Goal: Task Accomplishment & Management: Manage account settings

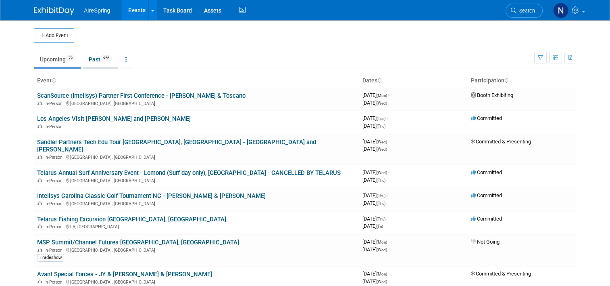
click at [101, 58] on span "956" at bounding box center [106, 58] width 11 height 6
click at [74, 95] on link "ScanSource (Intelisys) Partner First Conference - [PERSON_NAME] & Toscano" at bounding box center [141, 95] width 209 height 7
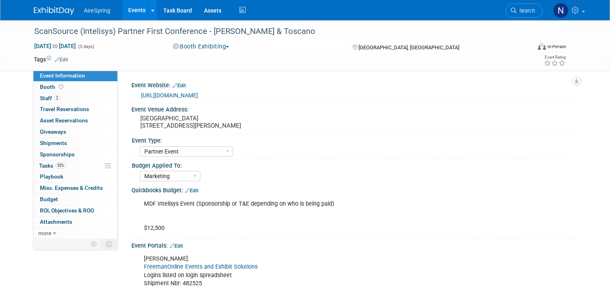
select select "Partner Event"
select select "Marketing"
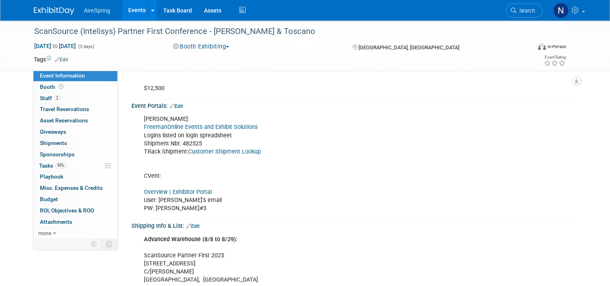
scroll to position [202, 0]
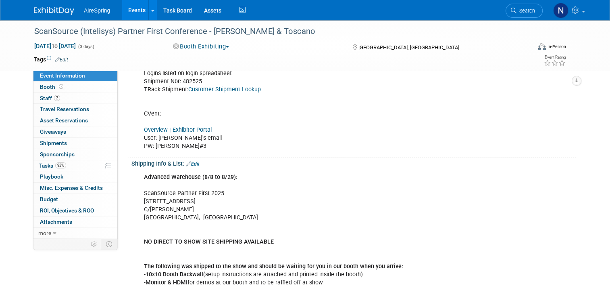
click at [170, 130] on link "Overview | Exhibitor Portal" at bounding box center [178, 129] width 68 height 7
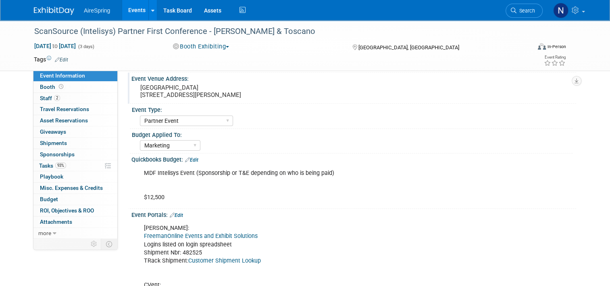
scroll to position [0, 0]
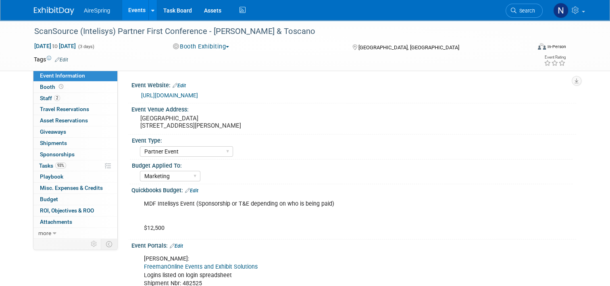
click at [122, 9] on link "Events" at bounding box center [136, 10] width 29 height 20
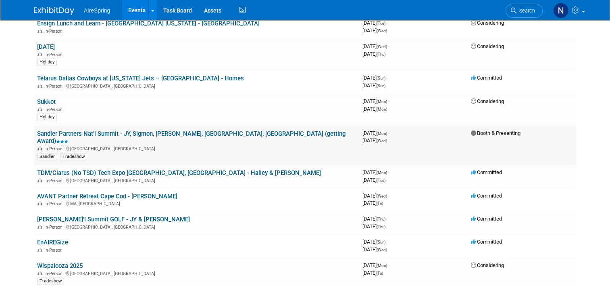
scroll to position [807, 0]
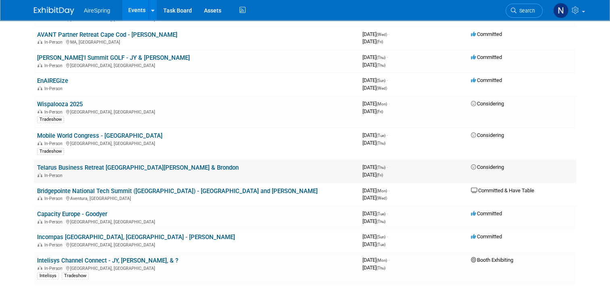
click at [114, 164] on link "Telarus Business Retreat [GEOGRAPHIC_DATA][PERSON_NAME] & Brondon" at bounding box center [138, 167] width 202 height 7
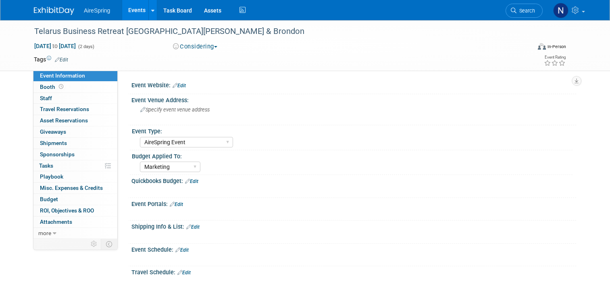
select select "AireSpring Event"
select select "Marketing"
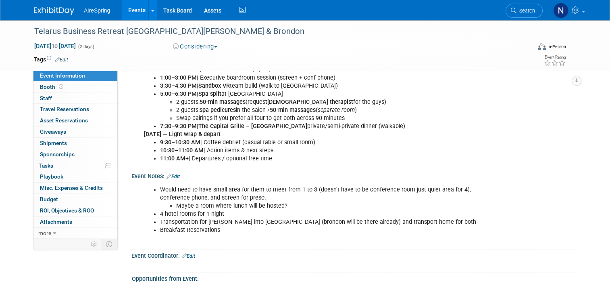
scroll to position [323, 0]
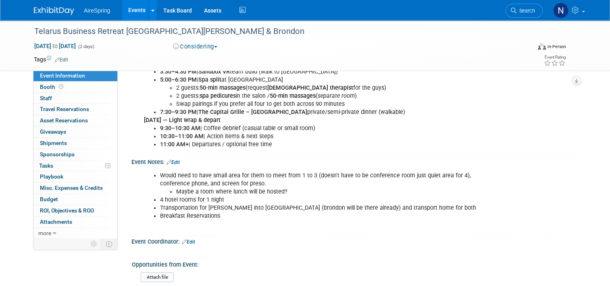
click at [173, 161] on link "Edit" at bounding box center [173, 162] width 13 height 6
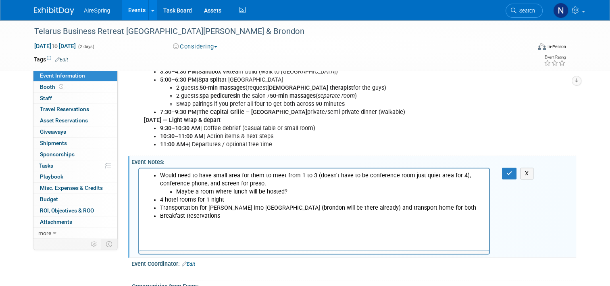
scroll to position [0, 0]
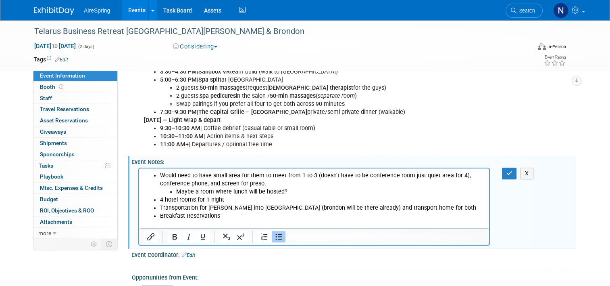
click at [242, 219] on li "Breakfast Reservations" at bounding box center [322, 215] width 325 height 8
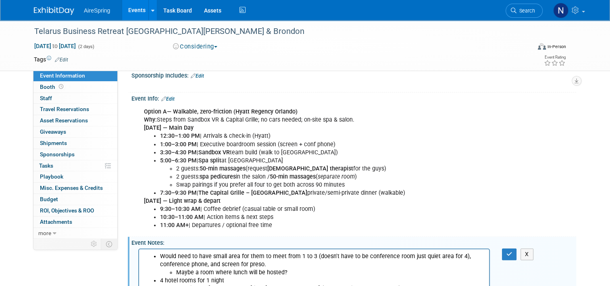
scroll to position [363, 0]
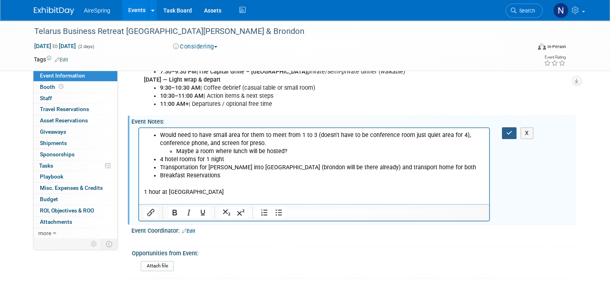
click at [507, 134] on button "button" at bounding box center [509, 133] width 15 height 12
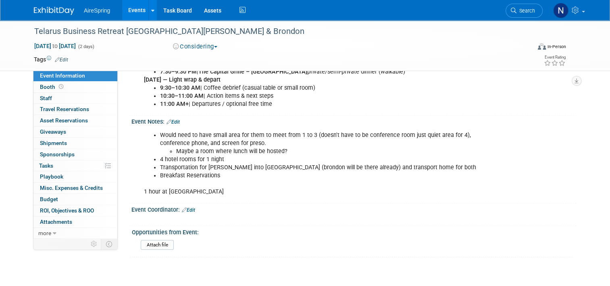
click at [175, 119] on link "Edit" at bounding box center [173, 122] width 13 height 6
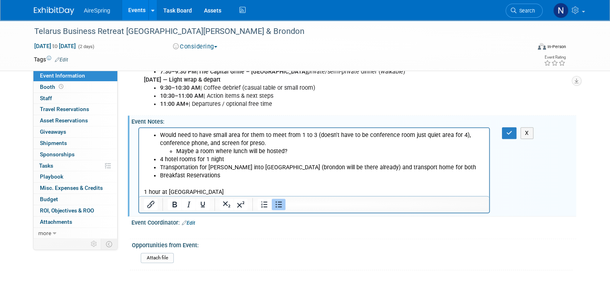
scroll to position [0, 0]
click at [219, 188] on p "1 hour at VR place" at bounding box center [314, 187] width 341 height 16
click at [513, 130] on icon "button" at bounding box center [510, 133] width 6 height 6
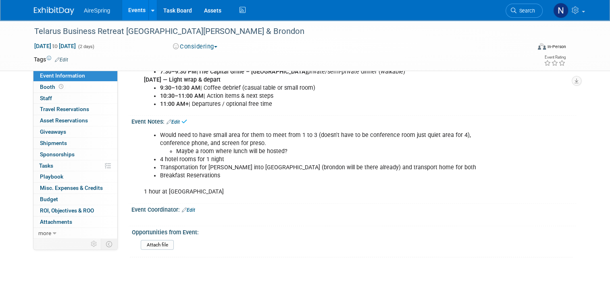
click at [128, 6] on link "Events" at bounding box center [136, 10] width 29 height 20
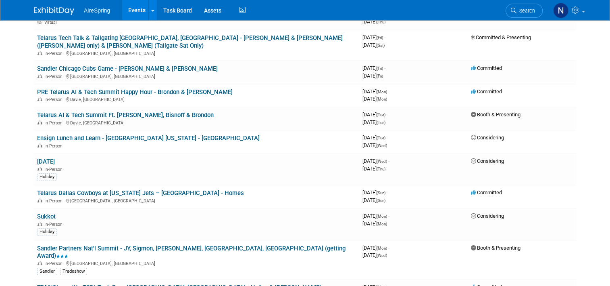
scroll to position [484, 0]
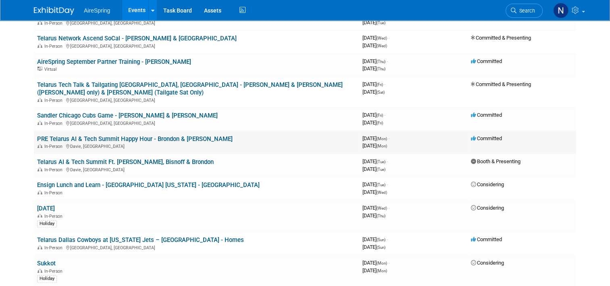
click at [175, 135] on link "PRE Telarus AI & Tech Summit Happy Hour - Brondon & [PERSON_NAME]" at bounding box center [135, 138] width 196 height 7
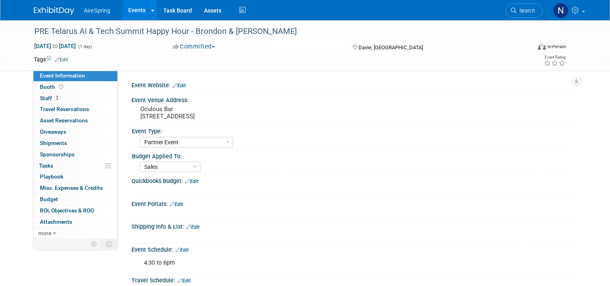
select select "Partner Event"
select select "Sales"
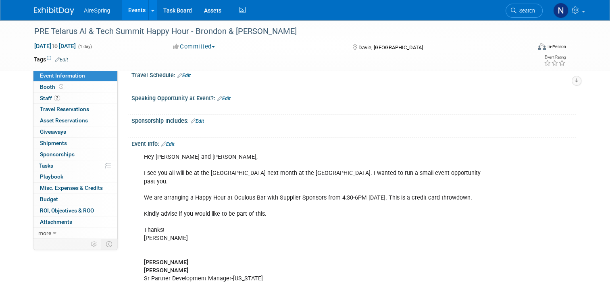
scroll to position [242, 0]
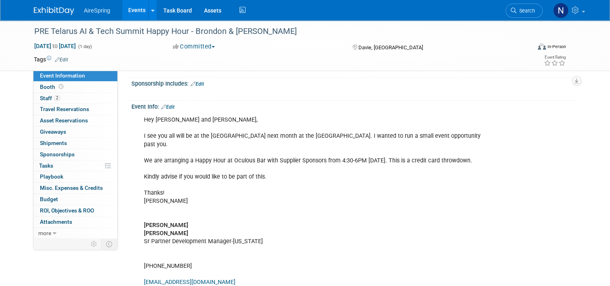
click at [398, 161] on div "Hey Laura and Joe, I see you all will be at the AI Tech Summit next month at th…" at bounding box center [314, 217] width 352 height 211
click at [244, 223] on div "Hey Laura and Joe, I see you all will be at the AI Tech Summit next month at th…" at bounding box center [314, 217] width 352 height 211
click at [134, 8] on link "Events" at bounding box center [136, 10] width 29 height 20
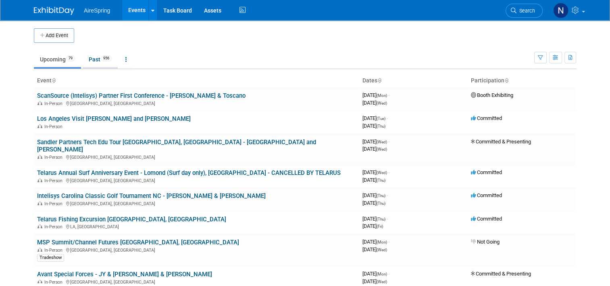
click at [84, 61] on link "Past 956" at bounding box center [100, 59] width 35 height 15
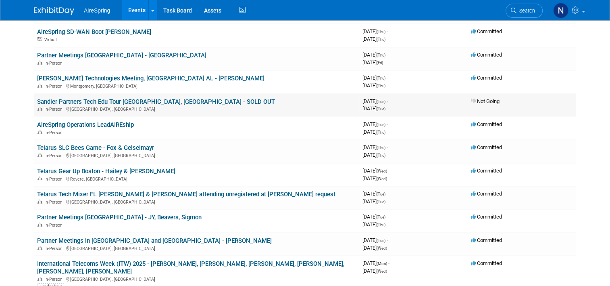
scroll to position [2986, 0]
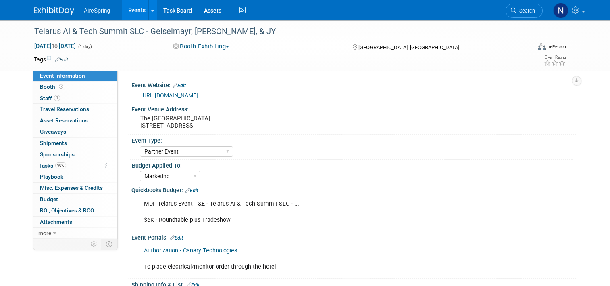
select select "Partner Event"
select select "Marketing"
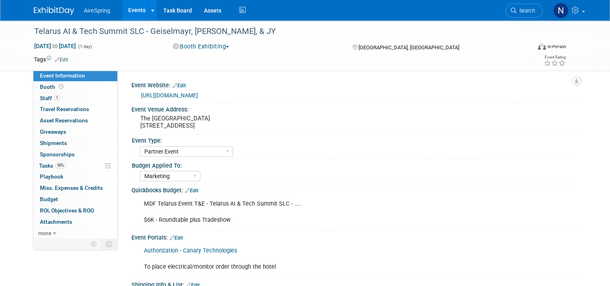
click at [140, 12] on link "Events" at bounding box center [136, 10] width 29 height 20
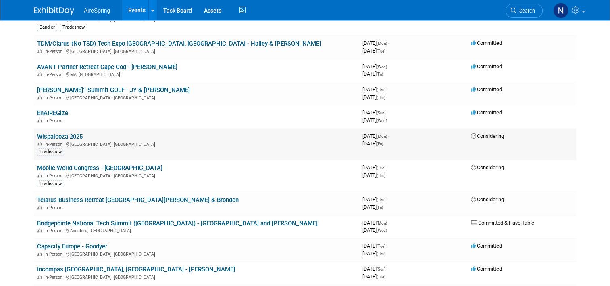
scroll to position [848, 0]
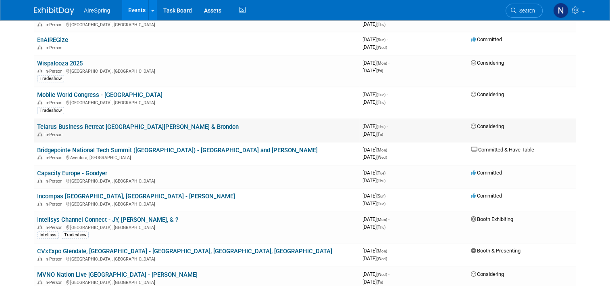
click at [77, 123] on link "Telarus Business Retreat [GEOGRAPHIC_DATA][PERSON_NAME] & Brondon" at bounding box center [138, 126] width 202 height 7
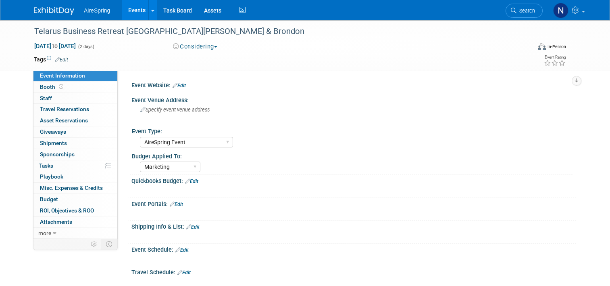
select select "AireSpring Event"
select select "Marketing"
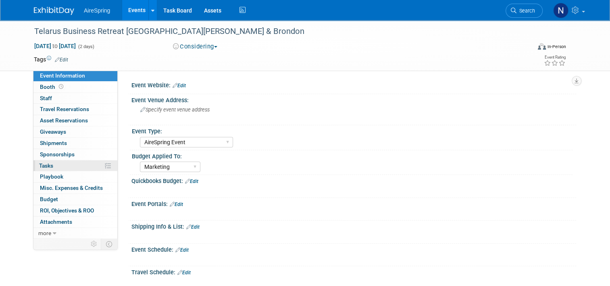
click at [48, 166] on span "Tasks 0%" at bounding box center [46, 165] width 14 height 6
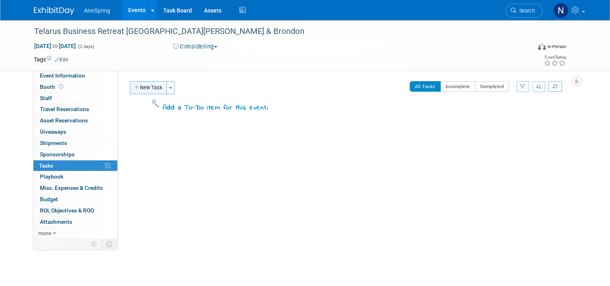
click at [148, 87] on button "New Task" at bounding box center [148, 87] width 37 height 13
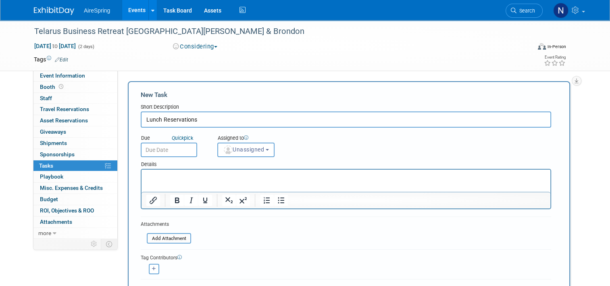
type input "Lunch Reservations"
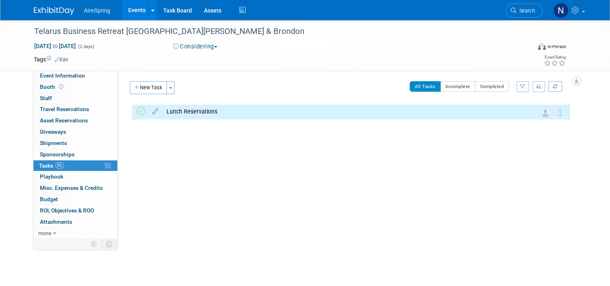
click at [354, 113] on div "Lunch Reservations" at bounding box center [344, 112] width 362 height 14
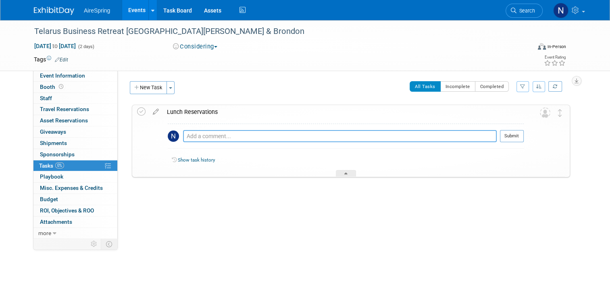
click at [350, 137] on textarea at bounding box center [340, 136] width 314 height 12
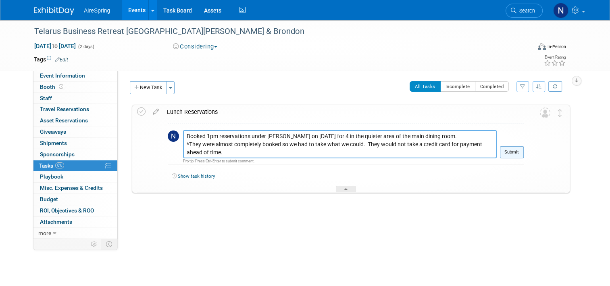
type textarea "Booked 1pm reservations under Laura Hester on Oct 16th for 4 in the quieter are…"
click at [524, 147] on button "Submit" at bounding box center [512, 152] width 24 height 12
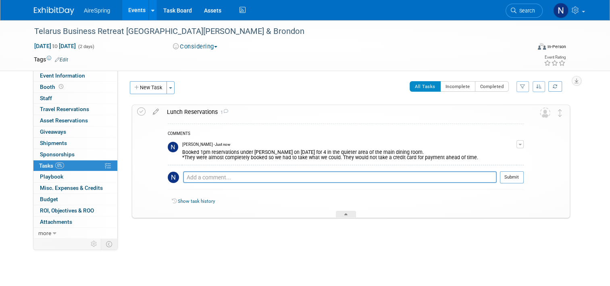
click at [524, 142] on button "button" at bounding box center [520, 144] width 7 height 8
click at [495, 153] on link "Edit Comment" at bounding box center [492, 155] width 64 height 11
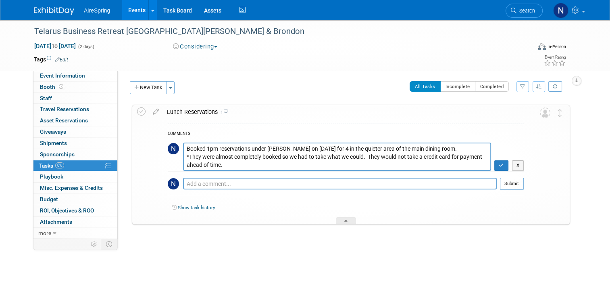
click at [311, 163] on textarea "Booked 1pm reservations under Laura Hester on Oct 16th for 4 in the quieter are…" at bounding box center [337, 156] width 308 height 28
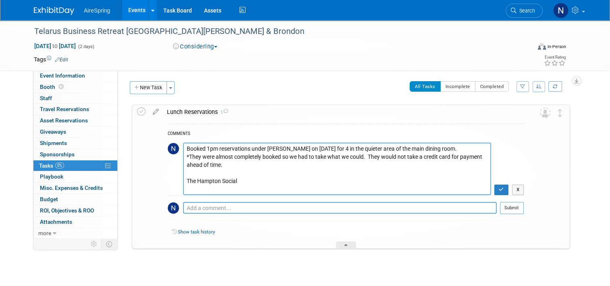
paste textarea "9101 International Dr Orlando, FL 32819"
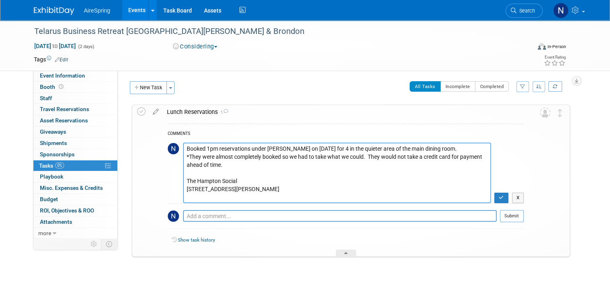
scroll to position [6, 0]
paste textarea "[PHONE_NUMBER]"
type textarea "Booked 1pm reservations under [PERSON_NAME] on [DATE] for 4 in the quieter area…"
click at [504, 199] on icon "button" at bounding box center [501, 197] width 5 height 5
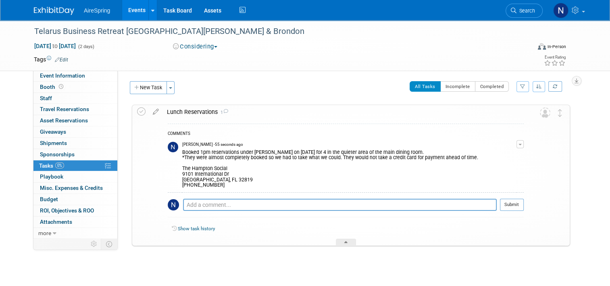
click at [123, 14] on link "Events" at bounding box center [136, 10] width 29 height 20
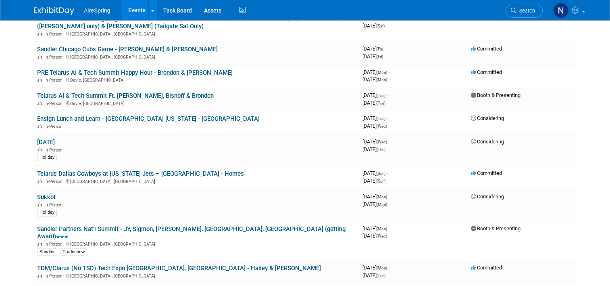
scroll to position [565, 0]
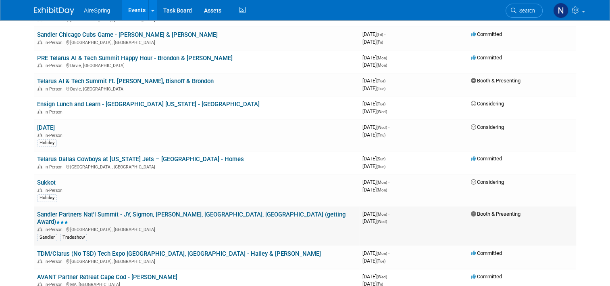
click at [155, 211] on link "Sandler Partners Nat'l Summit - JY, Sigmon, [PERSON_NAME], [GEOGRAPHIC_DATA], […" at bounding box center [191, 218] width 309 height 15
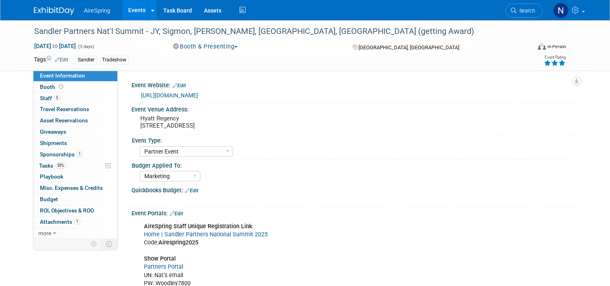
select select "Partner Event"
select select "Marketing"
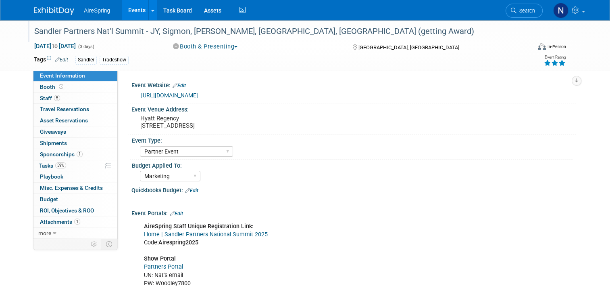
click at [247, 27] on div "Sandler Partners Nat'l Summit - JY, Sigmon, [PERSON_NAME], [GEOGRAPHIC_DATA], […" at bounding box center [276, 31] width 490 height 15
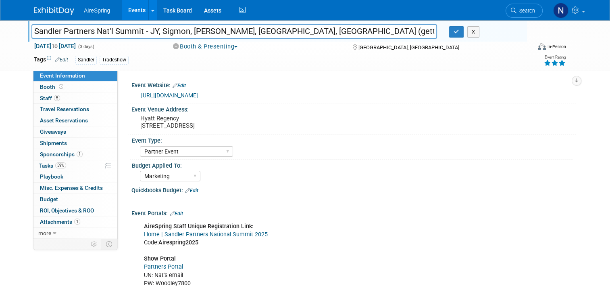
drag, startPoint x: 265, startPoint y: 31, endPoint x: 218, endPoint y: 32, distance: 46.4
click at [218, 32] on input "Sandler Partners Nat'l Summit - JY, Sigmon, [PERSON_NAME], [GEOGRAPHIC_DATA], […" at bounding box center [234, 31] width 406 height 14
type input "Sandler Partners Nat'l Summit - JY, [PERSON_NAME], Castillo, [PERSON_NAME] (get…"
click at [454, 27] on button "button" at bounding box center [456, 31] width 15 height 11
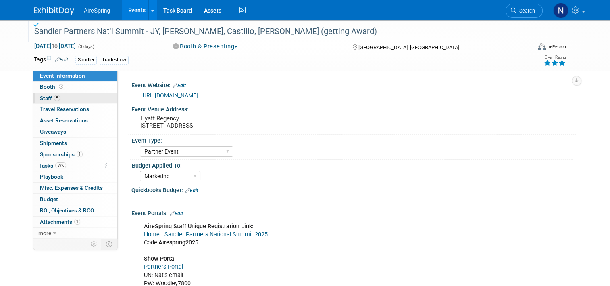
click at [70, 97] on link "5 Staff 5" at bounding box center [75, 98] width 84 height 11
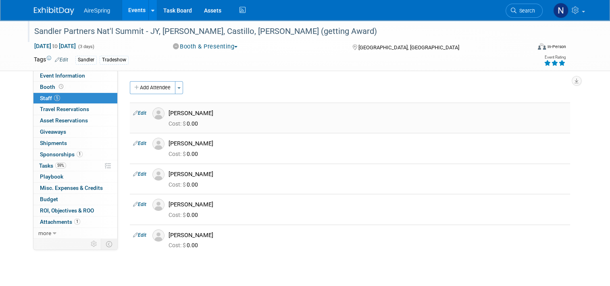
click at [135, 114] on link "Edit" at bounding box center [139, 113] width 13 height 6
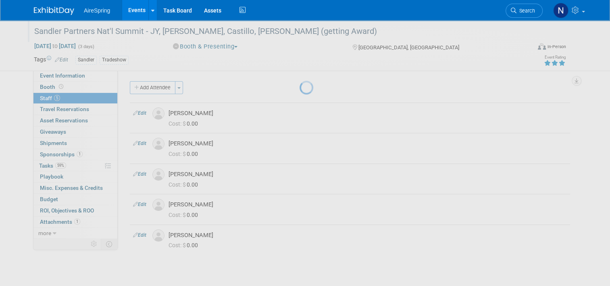
select select "06178bf8-1e0c-49de-b41b-4c8786e3d347"
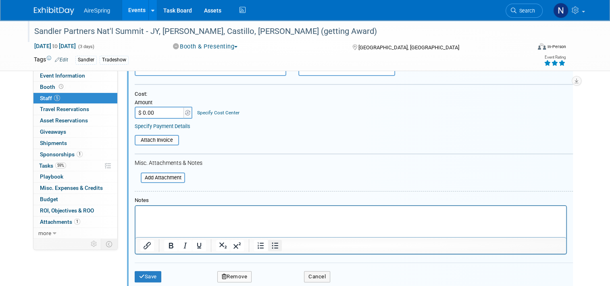
scroll to position [213, 0]
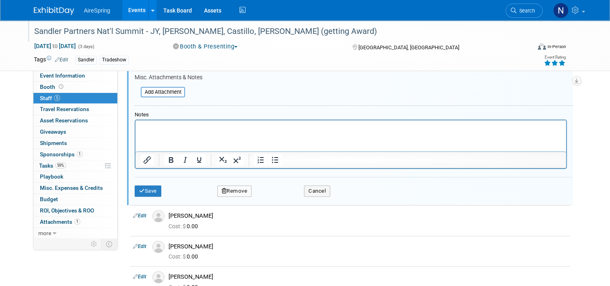
click at [235, 192] on button "Remove" at bounding box center [234, 190] width 35 height 11
click at [271, 196] on icon at bounding box center [273, 195] width 5 height 4
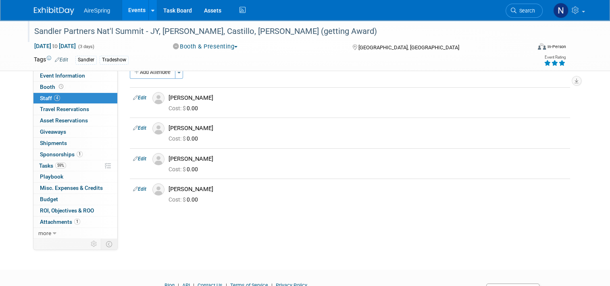
scroll to position [0, 0]
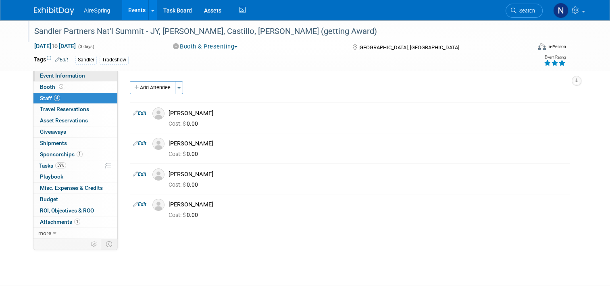
click at [94, 78] on link "Event Information" at bounding box center [75, 75] width 84 height 11
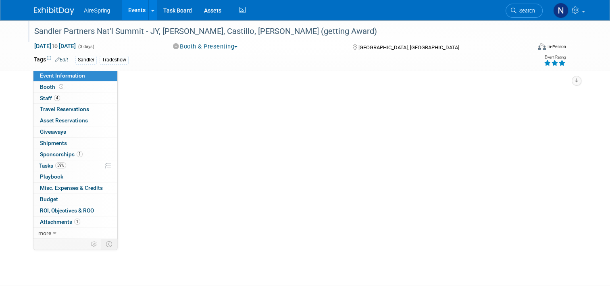
select select "Partner Event"
select select "Marketing"
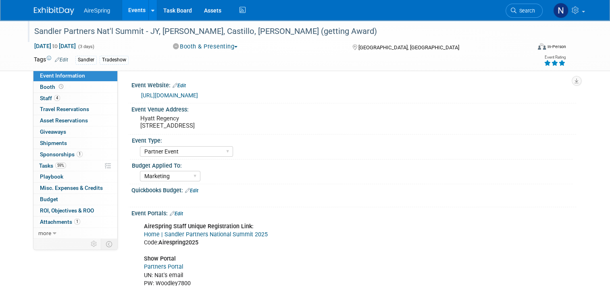
click at [126, 12] on link "Events" at bounding box center [136, 10] width 29 height 20
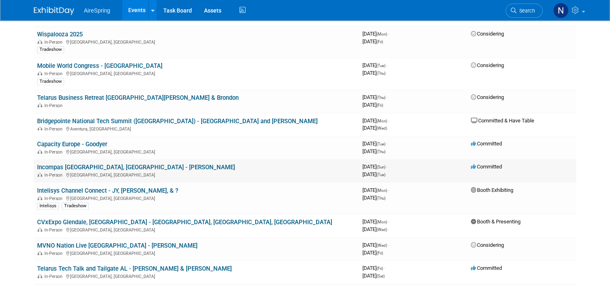
scroll to position [888, 0]
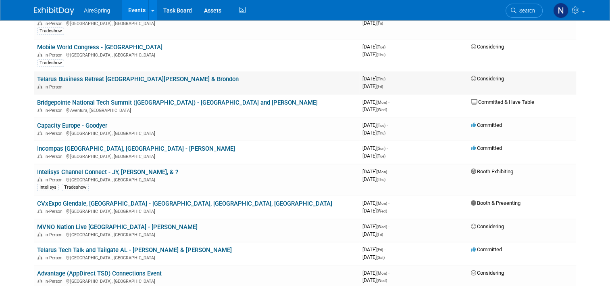
click at [127, 75] on link "Telarus Business Retreat [GEOGRAPHIC_DATA][PERSON_NAME] & Brondon" at bounding box center [138, 78] width 202 height 7
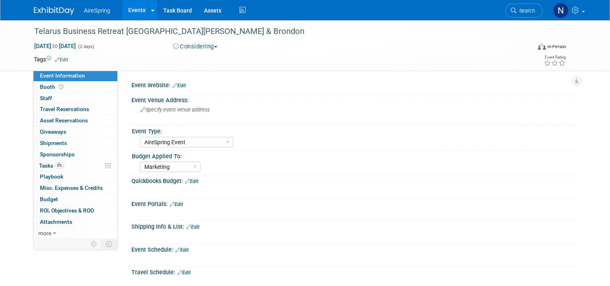
select select "AireSpring Event"
select select "Marketing"
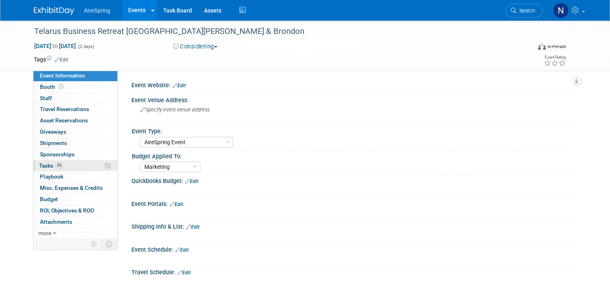
click at [42, 165] on span "Tasks 0%" at bounding box center [51, 165] width 25 height 6
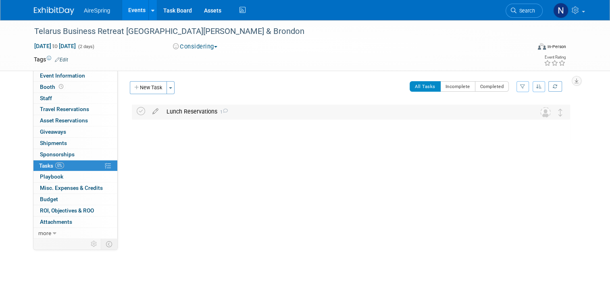
click at [184, 107] on div "Lunch Reservations 1" at bounding box center [344, 112] width 362 height 14
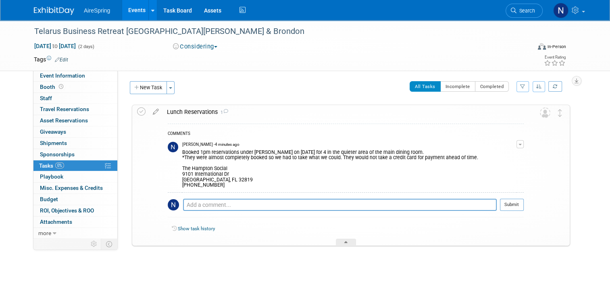
click at [524, 148] on td "Edit Comment Remove" at bounding box center [520, 165] width 7 height 54
click at [524, 146] on button "button" at bounding box center [520, 144] width 7 height 8
click at [495, 156] on link "Edit Comment" at bounding box center [492, 155] width 64 height 11
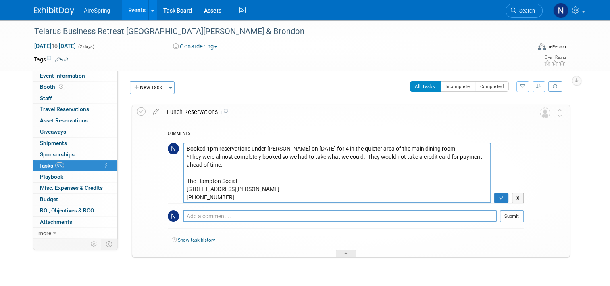
click at [269, 200] on textarea "Booked 1pm reservations under [PERSON_NAME] on [DATE] for 4 in the quieter area…" at bounding box center [337, 172] width 308 height 61
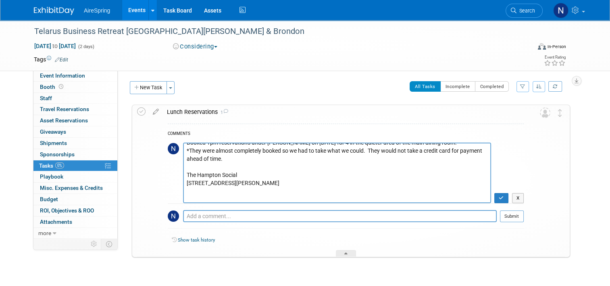
scroll to position [14, 0]
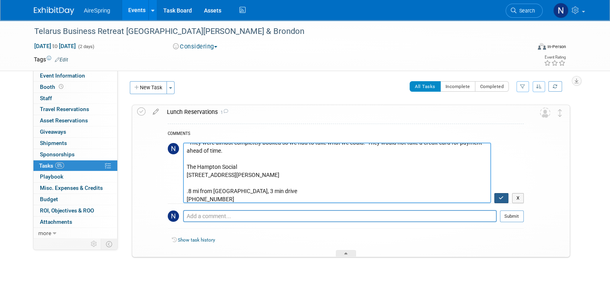
type textarea "Booked 1pm reservations under [PERSON_NAME] on [DATE] for 4 in the quieter area…"
click at [504, 200] on icon "button" at bounding box center [501, 197] width 5 height 5
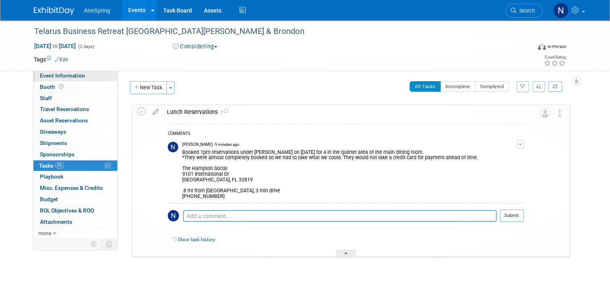
click at [54, 71] on link "Event Information" at bounding box center [75, 75] width 84 height 11
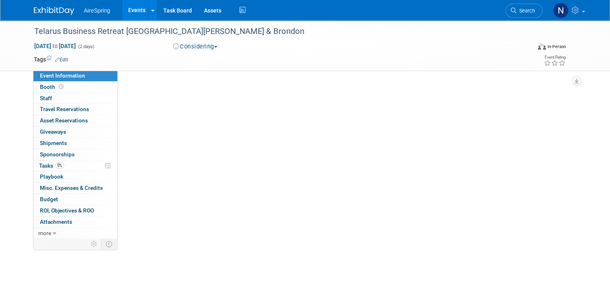
select select "AireSpring Event"
select select "Marketing"
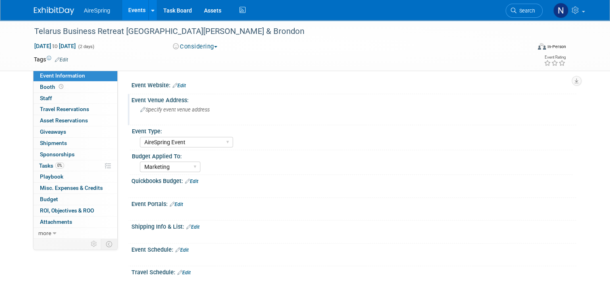
click at [188, 115] on div "Specify event venue address" at bounding box center [225, 112] width 174 height 19
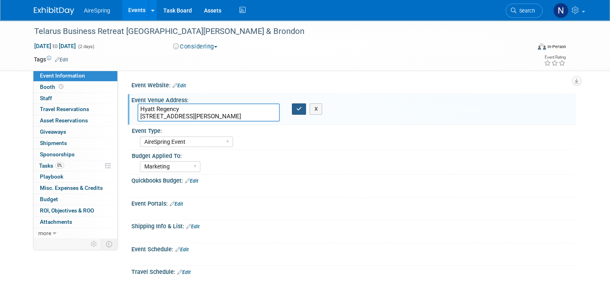
type textarea "Hyatt Regency [STREET_ADDRESS][PERSON_NAME]"
click at [299, 107] on icon "button" at bounding box center [300, 108] width 6 height 5
